Goal: Task Accomplishment & Management: Complete application form

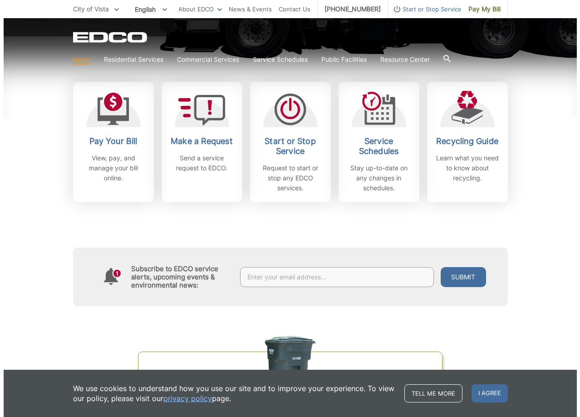
scroll to position [259, 0]
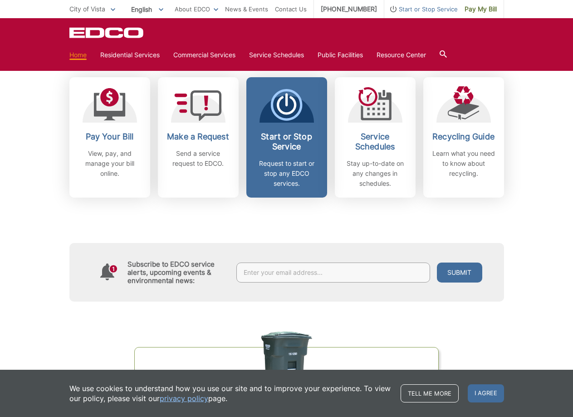
click at [304, 175] on p "Request to start or stop any EDCO services." at bounding box center [286, 173] width 67 height 30
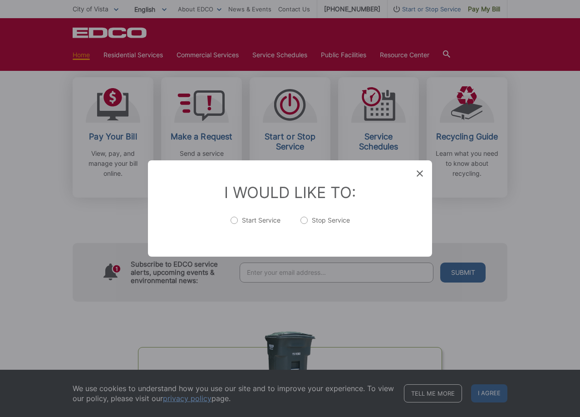
click at [242, 220] on label "Start Service" at bounding box center [255, 225] width 50 height 18
radio input "true"
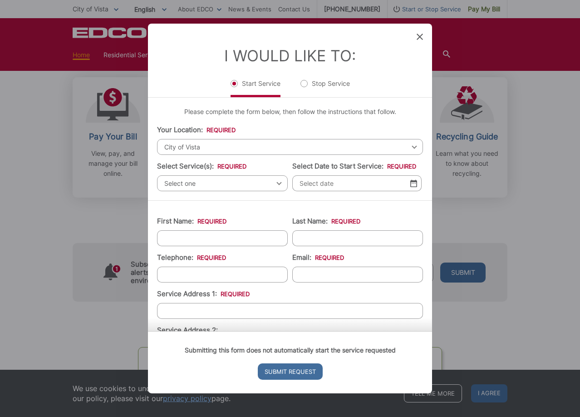
click at [217, 186] on span "Select one" at bounding box center [222, 183] width 131 height 16
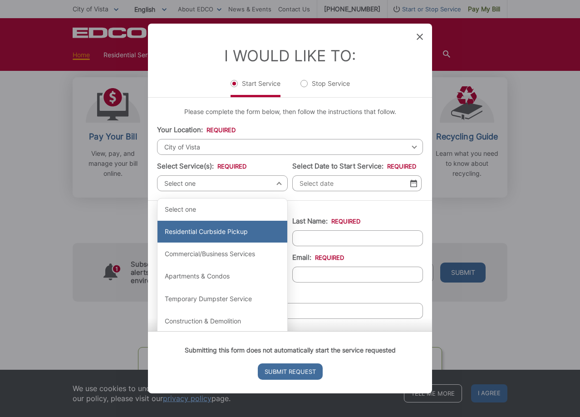
click at [206, 232] on div "Residential Curbside Pickup" at bounding box center [222, 232] width 130 height 22
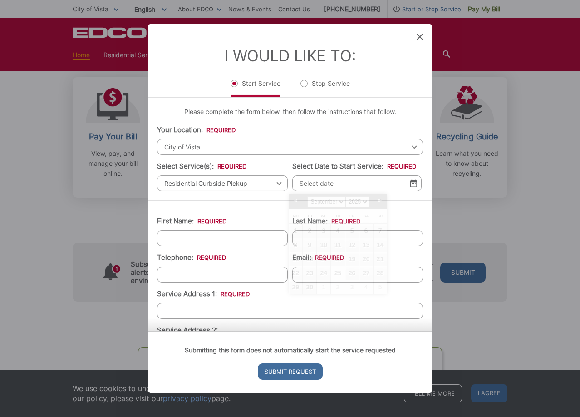
click at [329, 184] on input "Select Date to Start Service: *" at bounding box center [356, 183] width 129 height 16
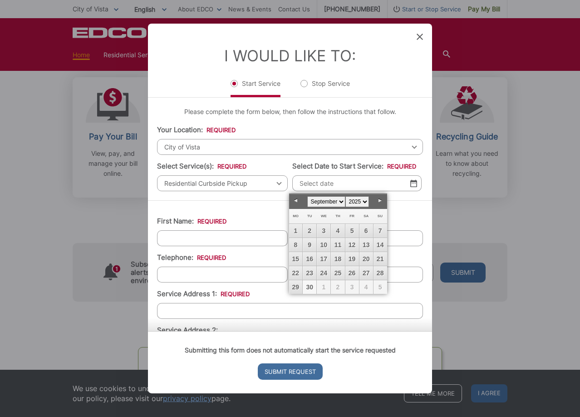
click at [311, 288] on link "30" at bounding box center [310, 287] width 14 height 14
type input "[DATE]"
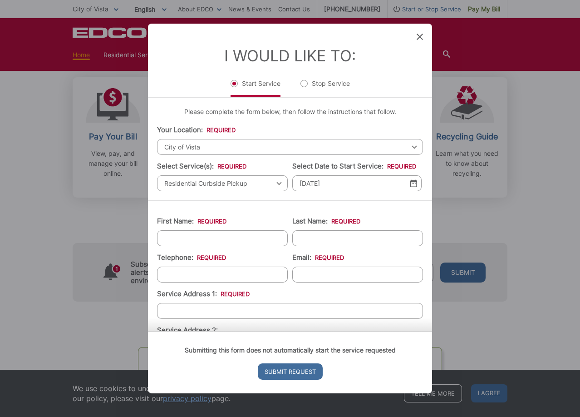
click at [239, 237] on input "First Name: *" at bounding box center [222, 238] width 131 height 16
type input "[PERSON_NAME]"
type input "Jubilado"
type input "9518079220"
type input "[STREET_ADDRESS]"
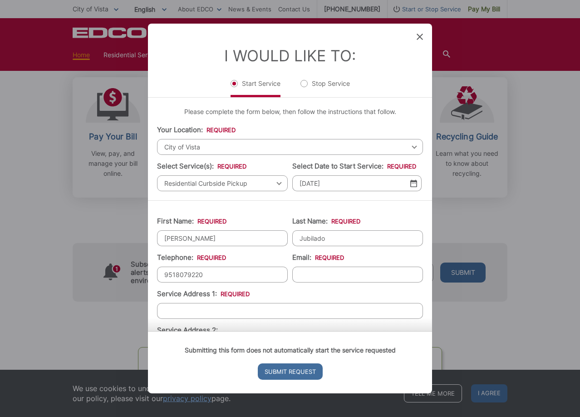
type input "Vista"
type input "92081"
type input "[PHONE_NUMBER]"
click at [231, 308] on input "[STREET_ADDRESS]" at bounding box center [290, 311] width 266 height 16
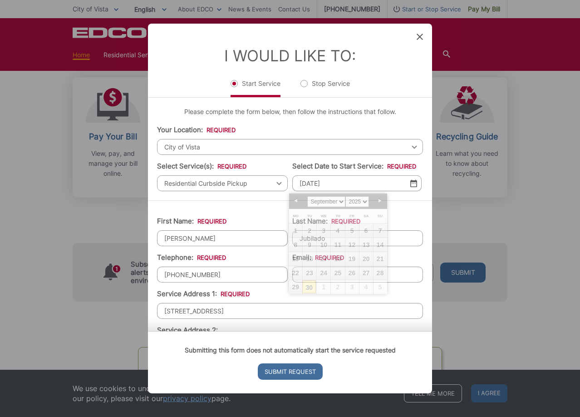
click at [318, 184] on input "[DATE]" at bounding box center [356, 183] width 129 height 16
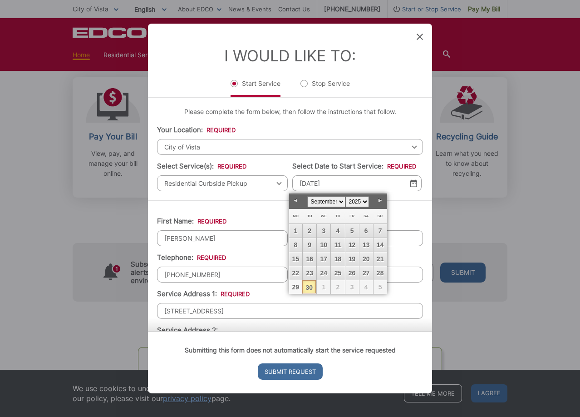
click at [299, 289] on link "29" at bounding box center [296, 287] width 14 height 14
type input "[DATE]"
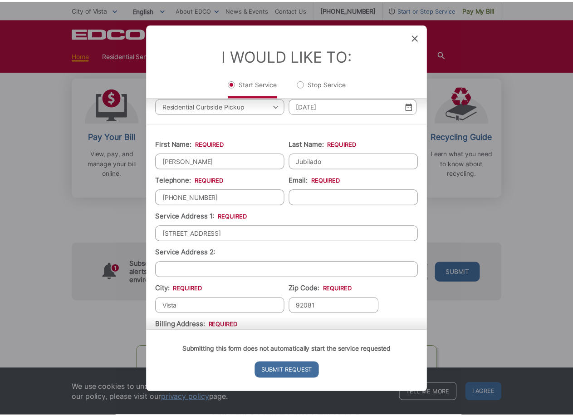
scroll to position [81, 0]
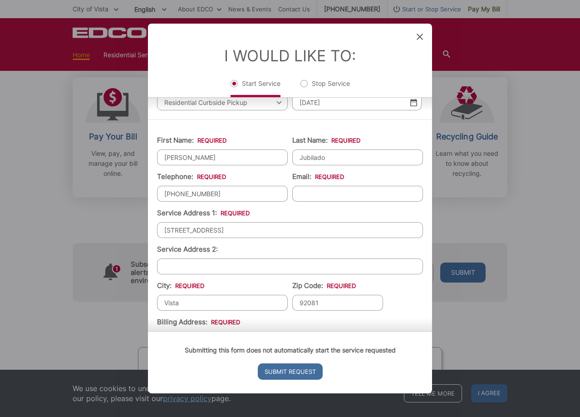
click at [254, 233] on input "[STREET_ADDRESS]" at bounding box center [290, 230] width 266 height 16
drag, startPoint x: 258, startPoint y: 233, endPoint x: 114, endPoint y: 236, distance: 144.3
click at [114, 236] on div "Entry Status None In Progress Completed None None In Progress Completed I Would…" at bounding box center [290, 208] width 580 height 417
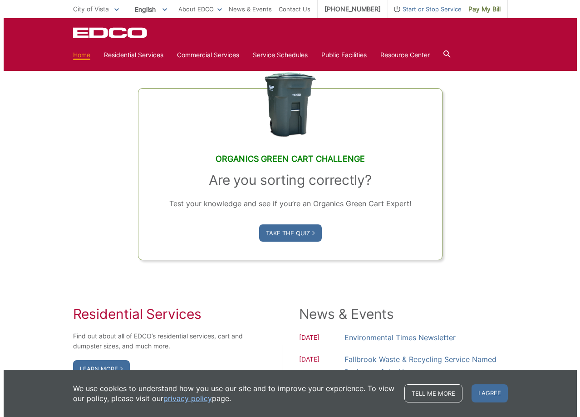
scroll to position [219, 0]
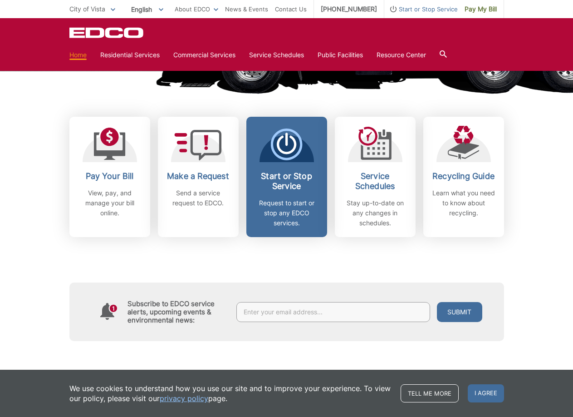
click at [304, 167] on span "Start or Stop Service Request to start or stop any EDCO services." at bounding box center [286, 177] width 81 height 120
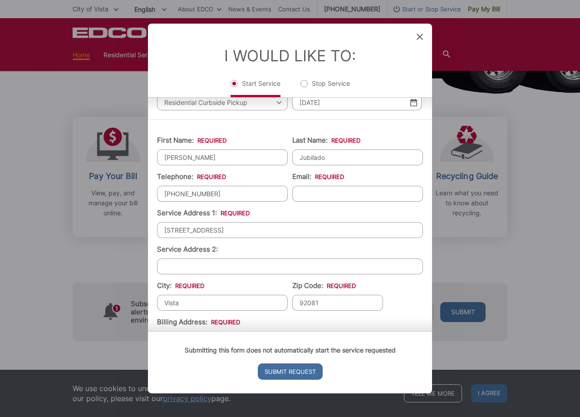
click at [241, 230] on input "[STREET_ADDRESS]" at bounding box center [290, 230] width 266 height 16
click at [230, 225] on input "[STREET_ADDRESS]" at bounding box center [290, 230] width 266 height 16
type input "1"
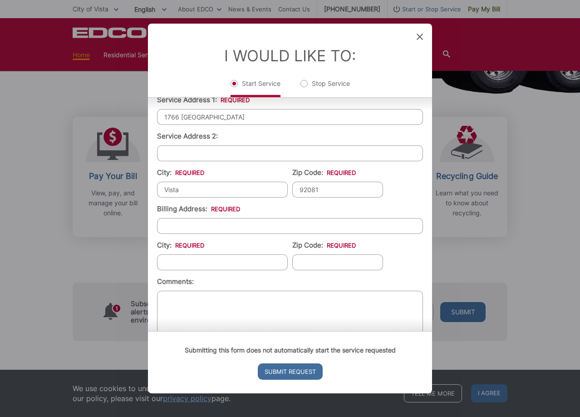
scroll to position [201, 0]
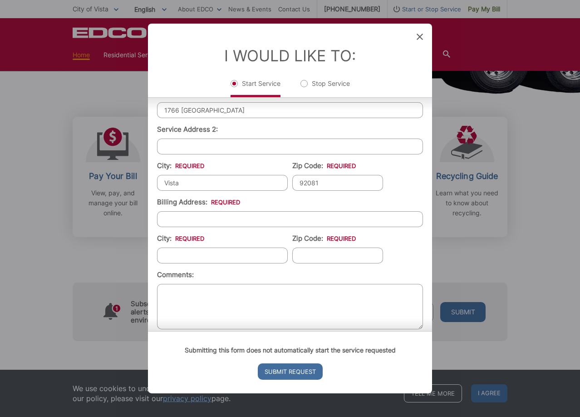
type input "1766 [GEOGRAPHIC_DATA]"
click at [254, 223] on input "Billing Address: *" at bounding box center [290, 219] width 266 height 16
type input "[STREET_ADDRESS]"
type input "Vista"
type input "92081"
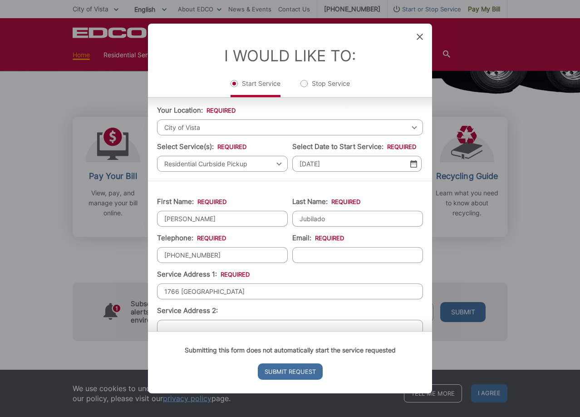
scroll to position [56, 0]
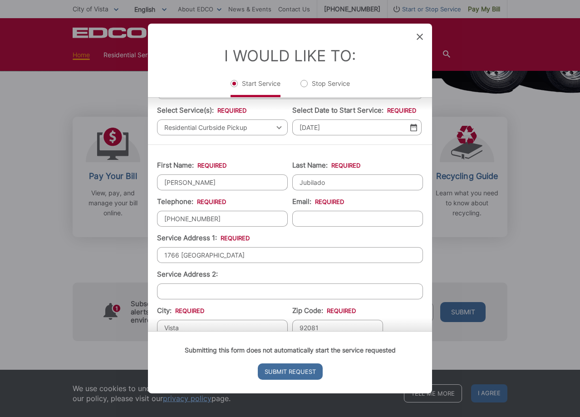
click at [333, 218] on input "Email: *" at bounding box center [357, 219] width 131 height 16
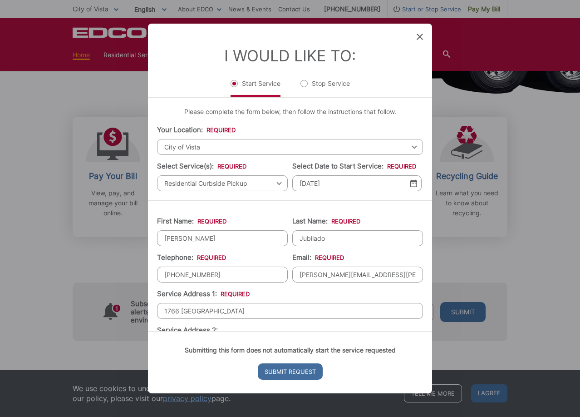
scroll to position [211, 0]
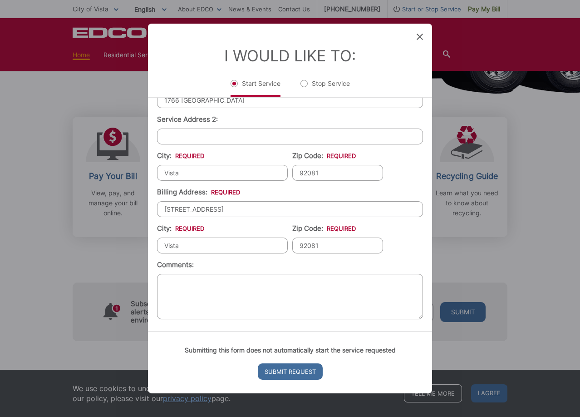
type input "[PERSON_NAME][EMAIL_ADDRESS][PERSON_NAME][DOMAIN_NAME]"
click at [264, 206] on input "[STREET_ADDRESS]" at bounding box center [290, 209] width 266 height 16
click at [412, 244] on ul "First Name: * [PERSON_NAME] Name: * Jubilado Telephone: * [PHONE_NUMBER] Email:…" at bounding box center [290, 160] width 266 height 323
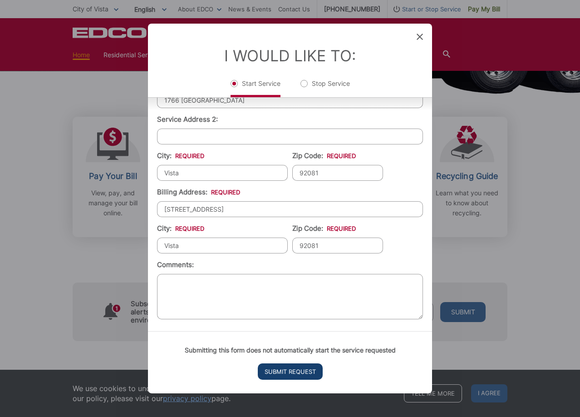
click at [292, 373] on input "Submit Request" at bounding box center [290, 371] width 65 height 16
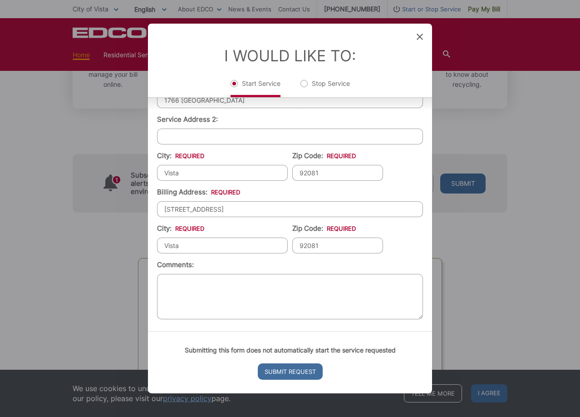
scroll to position [0, 0]
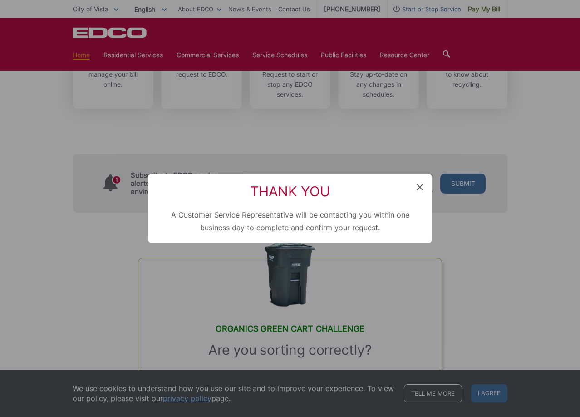
click at [419, 186] on icon at bounding box center [420, 187] width 6 height 6
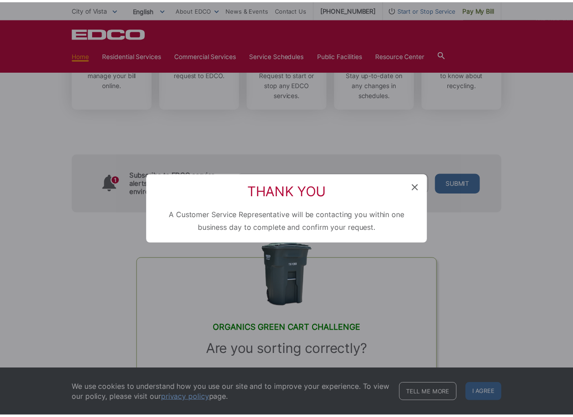
scroll to position [219, 0]
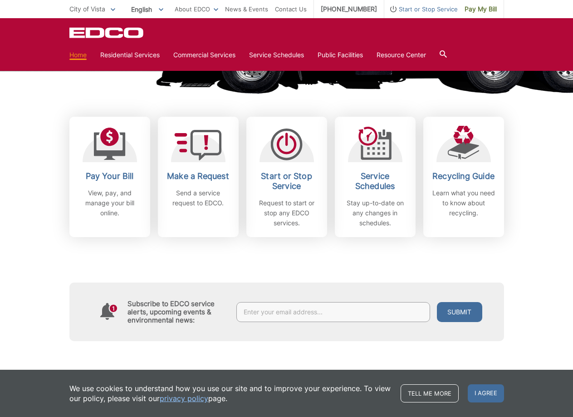
click at [473, 268] on div "Subscribe to EDCO service alerts, upcoming events & environmental news: Submit" at bounding box center [286, 289] width 435 height 104
